Goal: Information Seeking & Learning: Learn about a topic

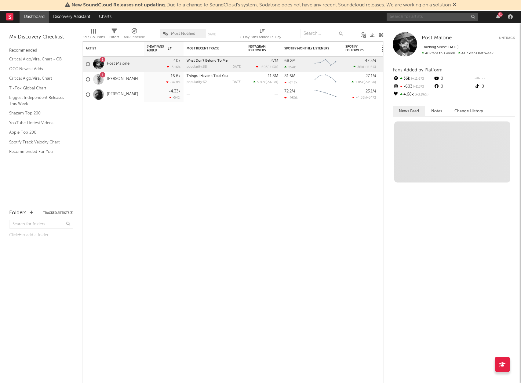
click at [429, 16] on input "text" at bounding box center [432, 17] width 92 height 8
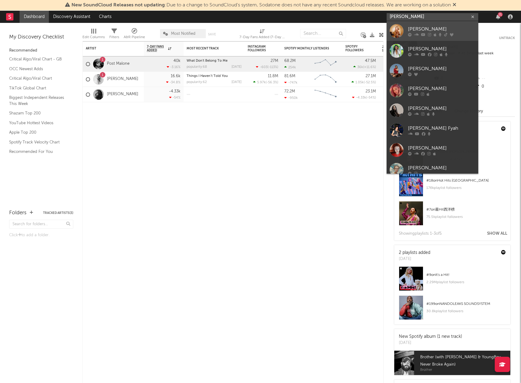
type input "[PERSON_NAME]"
click at [429, 30] on div "[PERSON_NAME]" at bounding box center [441, 28] width 67 height 7
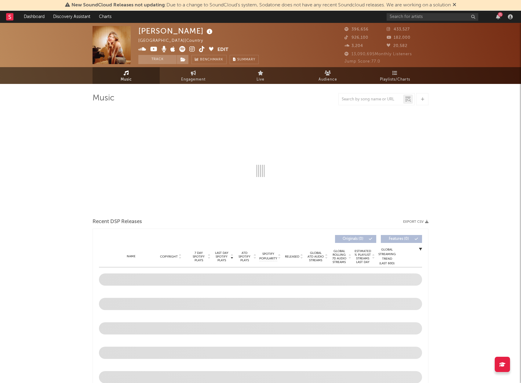
select select "6m"
